Goal: Information Seeking & Learning: Check status

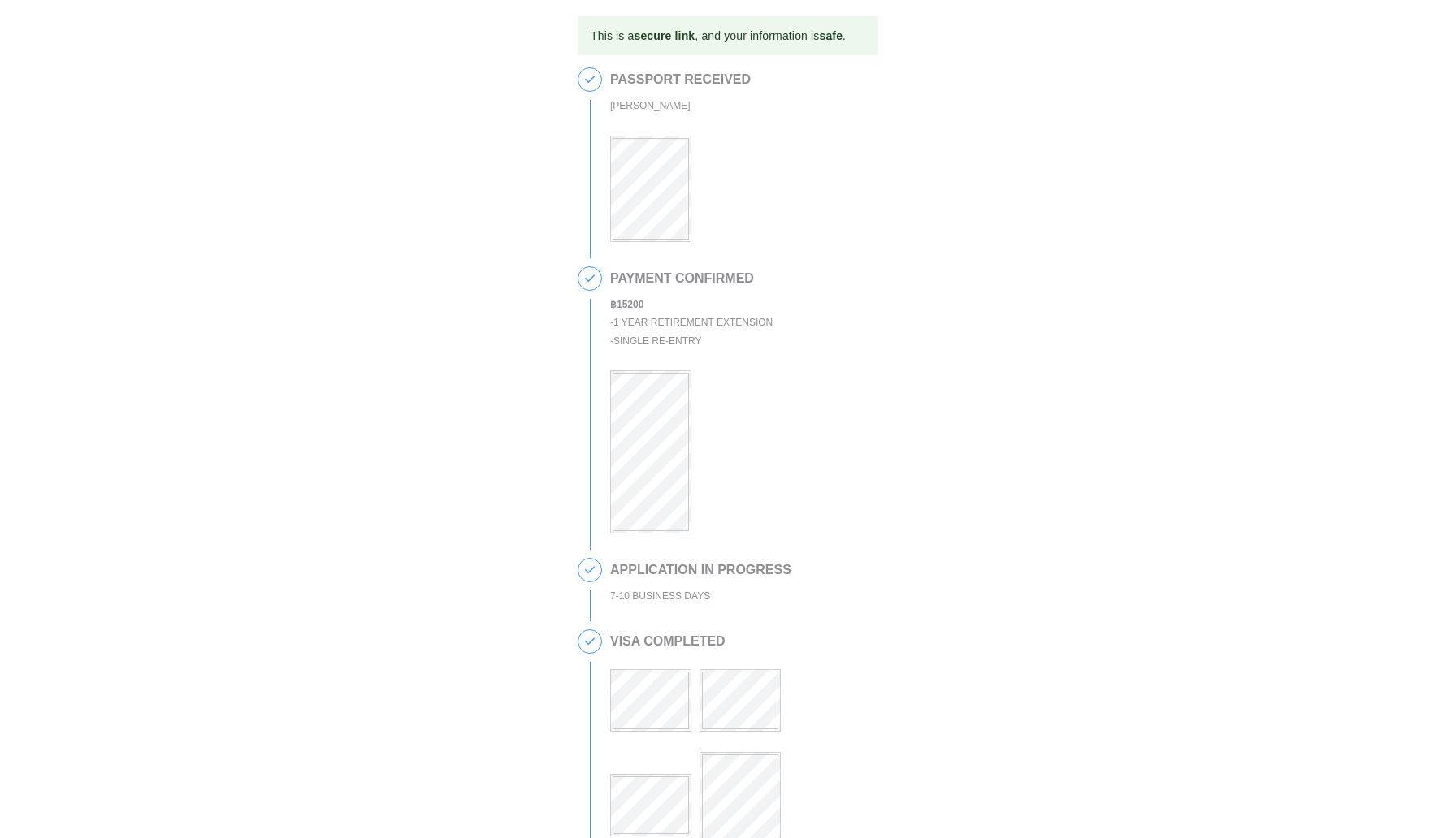
scroll to position [549, 0]
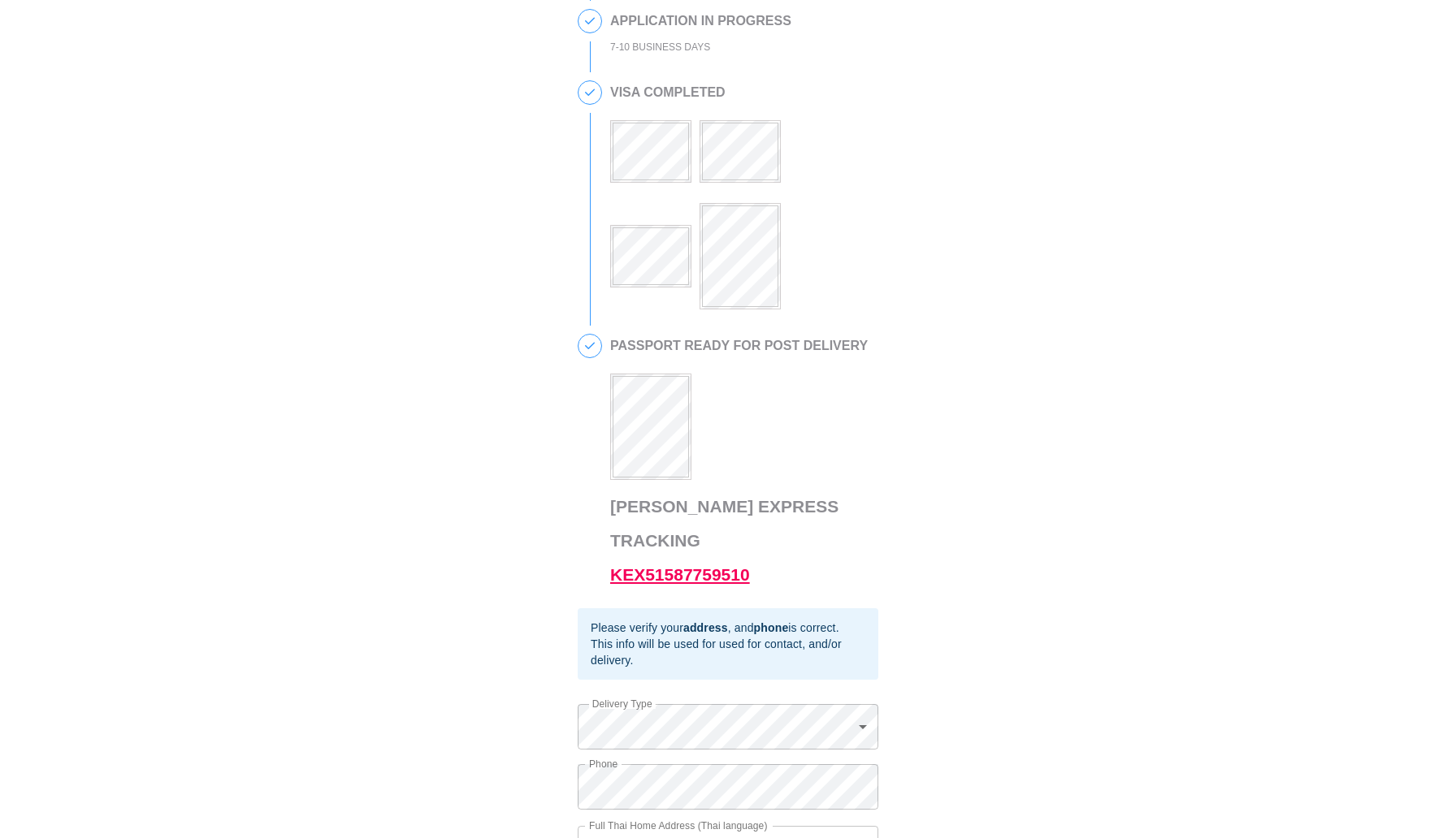
click at [705, 566] on link "KEX51587759510" at bounding box center [680, 575] width 140 height 19
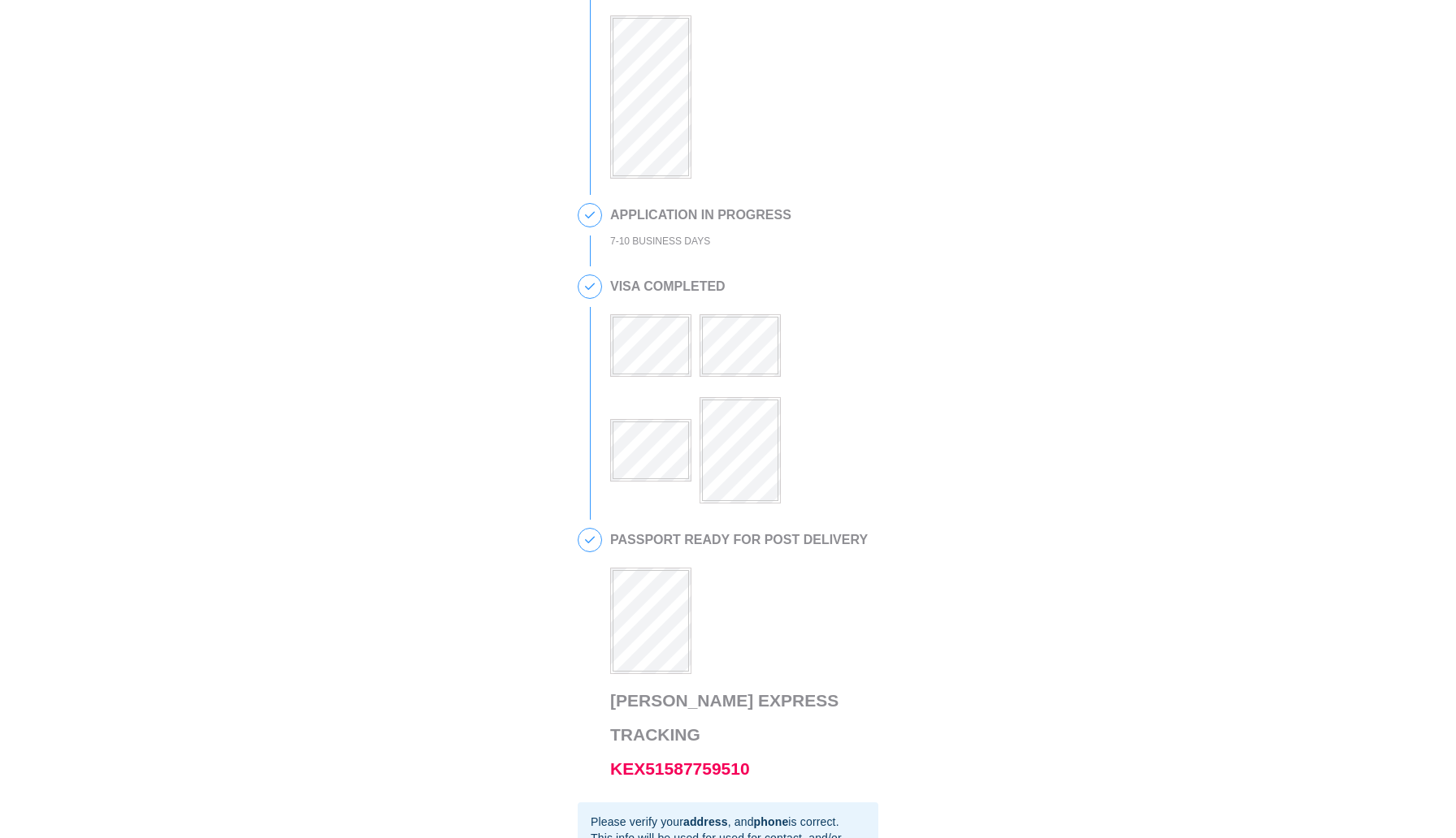
scroll to position [416, 0]
